Goal: Transaction & Acquisition: Subscribe to service/newsletter

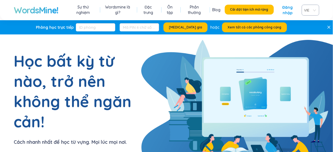
click at [293, 8] on font "Đăng nhập" at bounding box center [287, 10] width 10 height 10
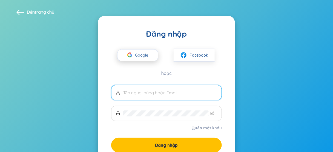
click at [150, 56] on span "Google" at bounding box center [143, 55] width 16 height 11
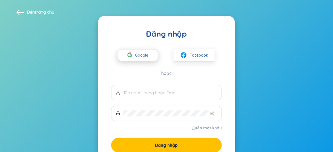
click at [141, 51] on span "Google" at bounding box center [143, 55] width 16 height 11
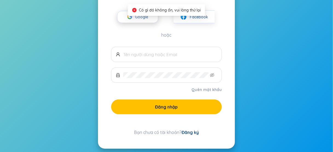
scroll to position [42, 0]
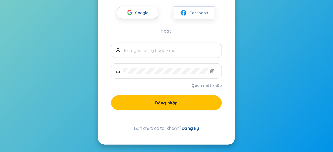
click at [190, 126] on font "Đăng ký" at bounding box center [190, 128] width 17 height 5
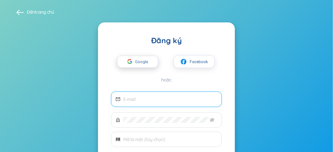
click at [144, 60] on font "Google" at bounding box center [141, 61] width 13 height 5
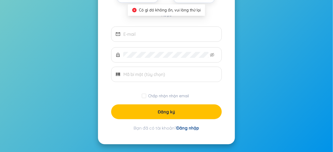
scroll to position [58, 0]
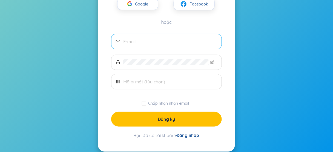
click at [150, 42] on input "email" at bounding box center [170, 42] width 94 height 6
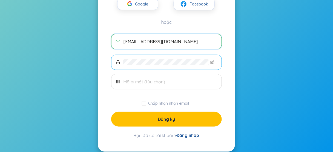
type input "hieunghianguyen45@gmail.com"
click at [142, 102] on input "Chấp nhận nhận email" at bounding box center [144, 103] width 4 height 4
checkbox input "true"
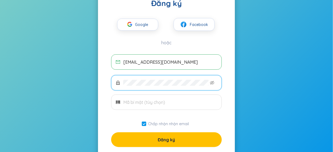
scroll to position [0, 0]
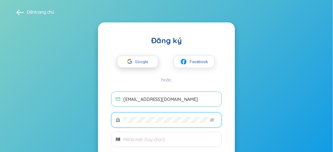
click at [139, 60] on font "Google" at bounding box center [141, 61] width 13 height 5
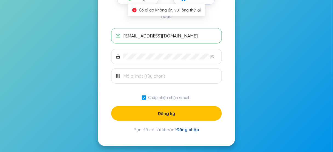
scroll to position [65, 0]
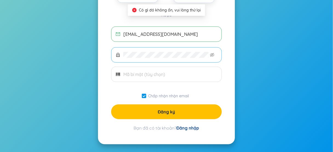
click at [139, 59] on span at bounding box center [166, 54] width 111 height 15
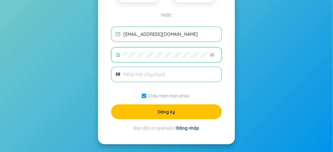
click at [196, 74] on input "text" at bounding box center [170, 74] width 94 height 6
type input "123456789"
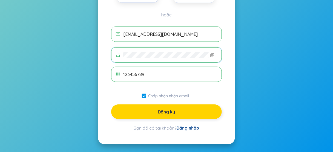
click at [170, 111] on font "Đăng ký" at bounding box center [166, 111] width 17 height 5
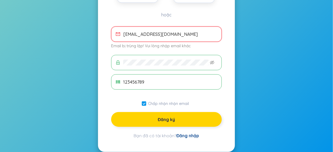
click at [172, 120] on font "Đăng ký" at bounding box center [166, 119] width 17 height 5
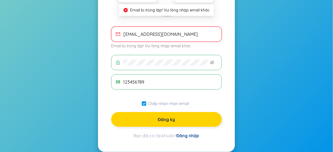
scroll to position [0, 0]
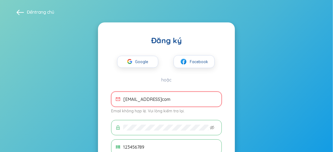
type input "hieunghianguyen45@gmail.com"
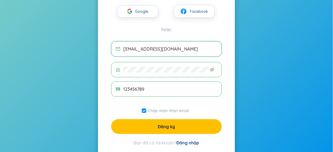
scroll to position [65, 0]
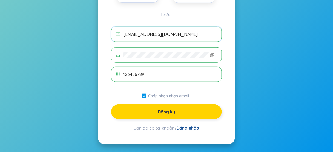
click at [188, 104] on button "Đăng ký" at bounding box center [166, 111] width 111 height 15
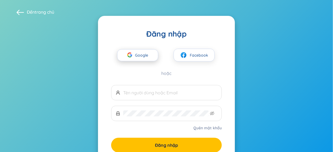
click at [146, 54] on font "Google" at bounding box center [141, 55] width 13 height 5
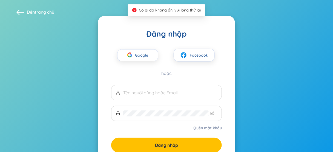
scroll to position [42, 0]
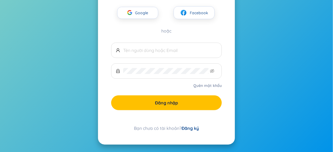
click at [188, 127] on font "Đăng ký" at bounding box center [190, 128] width 17 height 5
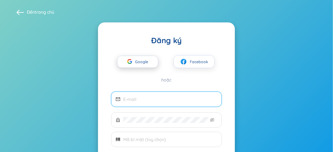
click at [140, 64] on span "Google" at bounding box center [143, 61] width 16 height 11
